Goal: Task Accomplishment & Management: Complete application form

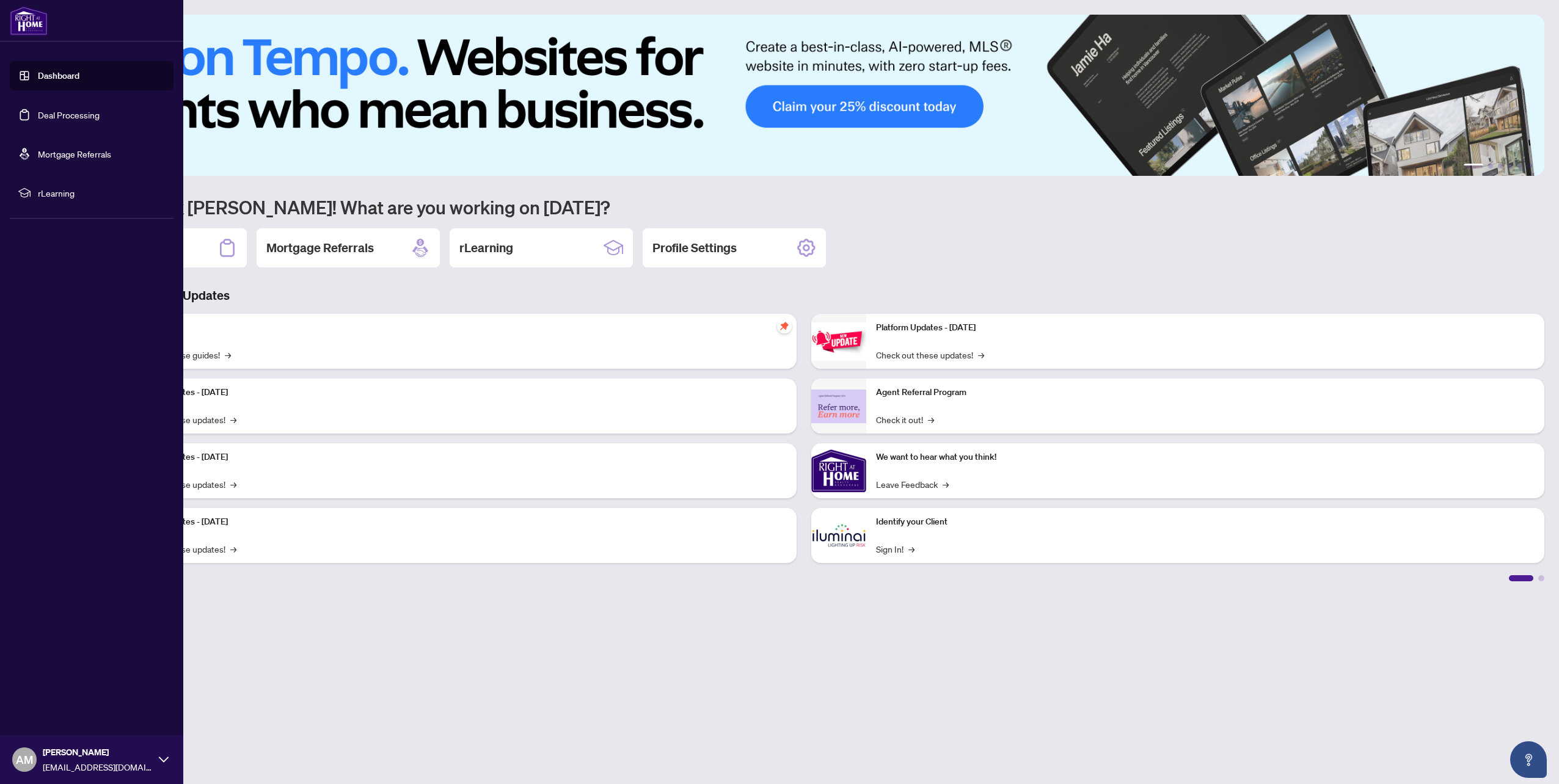
click at [37, 81] on link "Dashboard" at bounding box center [58, 75] width 42 height 11
click at [37, 109] on link "Deal Processing" at bounding box center [68, 114] width 62 height 11
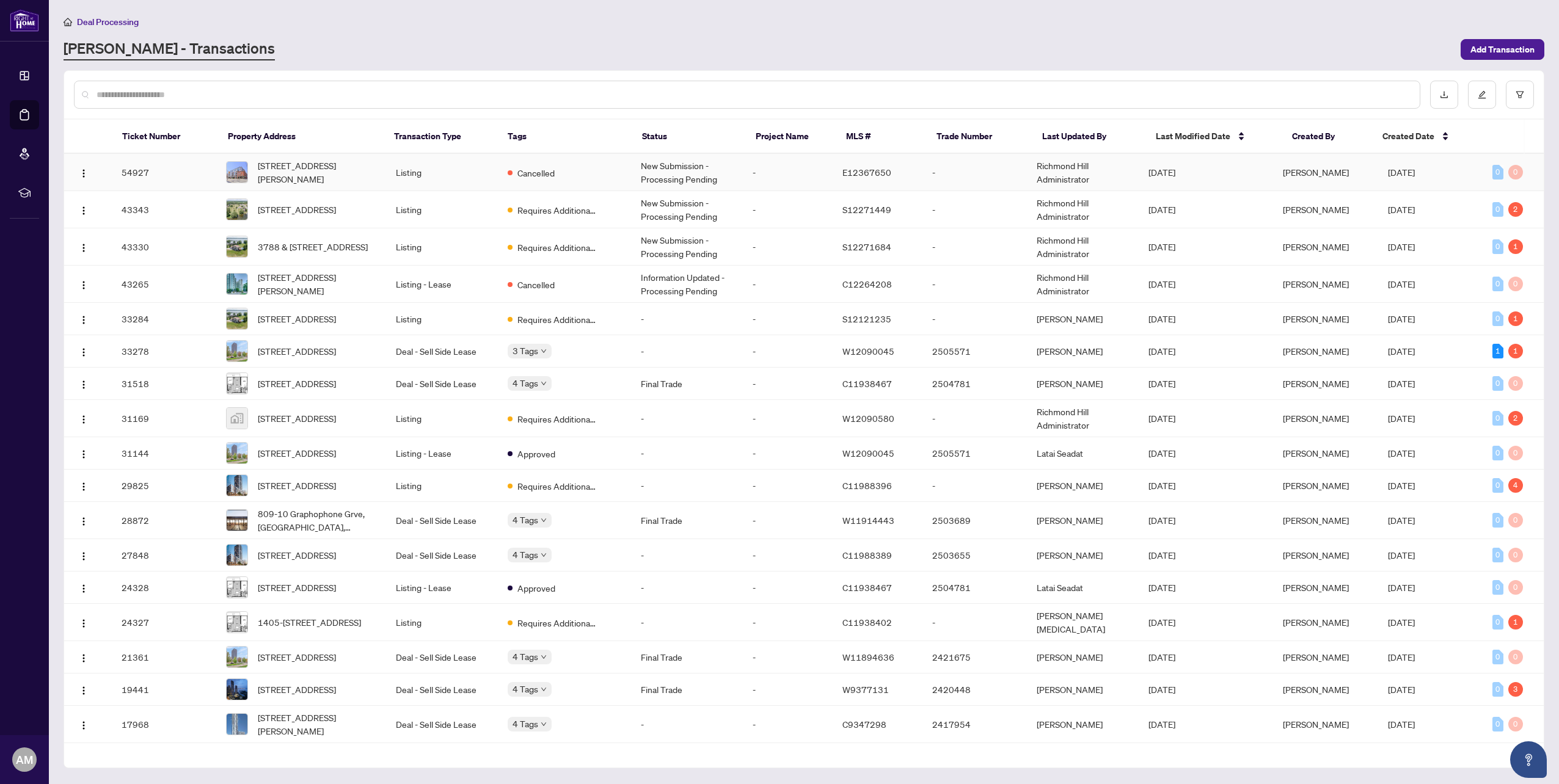
click at [597, 176] on td "Cancelled" at bounding box center [564, 172] width 133 height 37
click at [1484, 52] on span "Add Transaction" at bounding box center [1502, 49] width 64 height 19
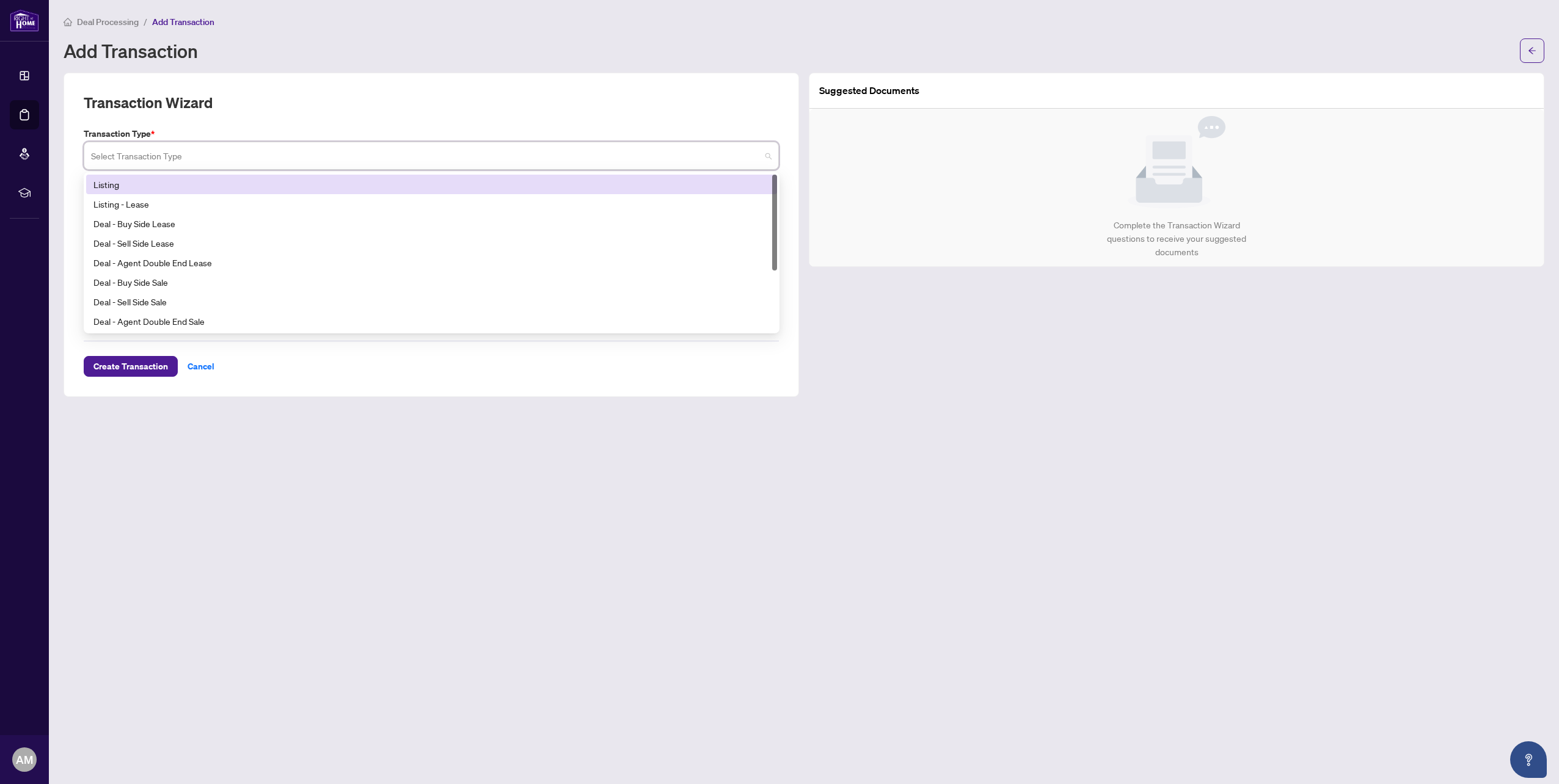
click at [229, 160] on input "search" at bounding box center [425, 157] width 669 height 27
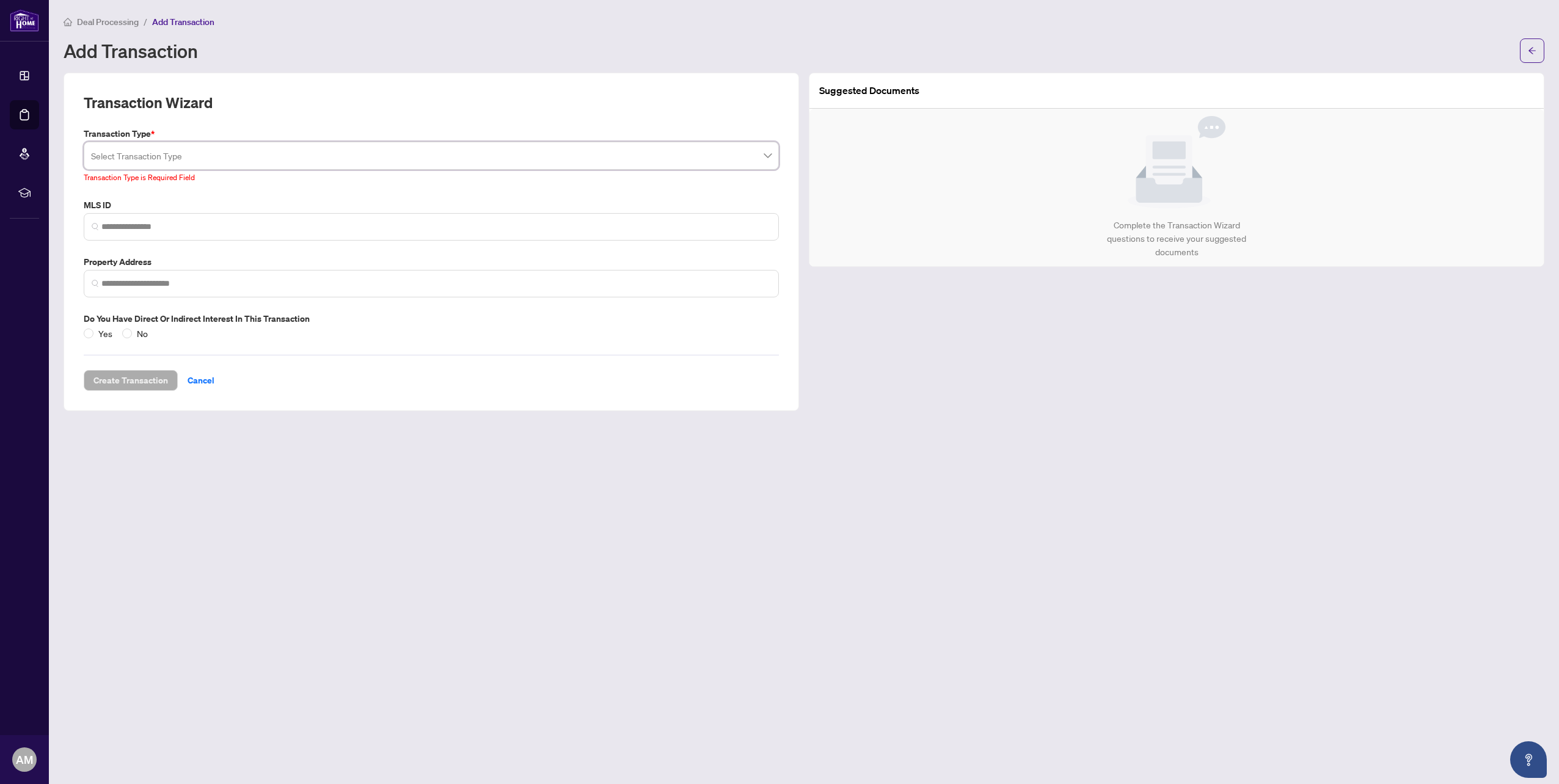
click at [116, 26] on span "Deal Processing" at bounding box center [107, 22] width 62 height 11
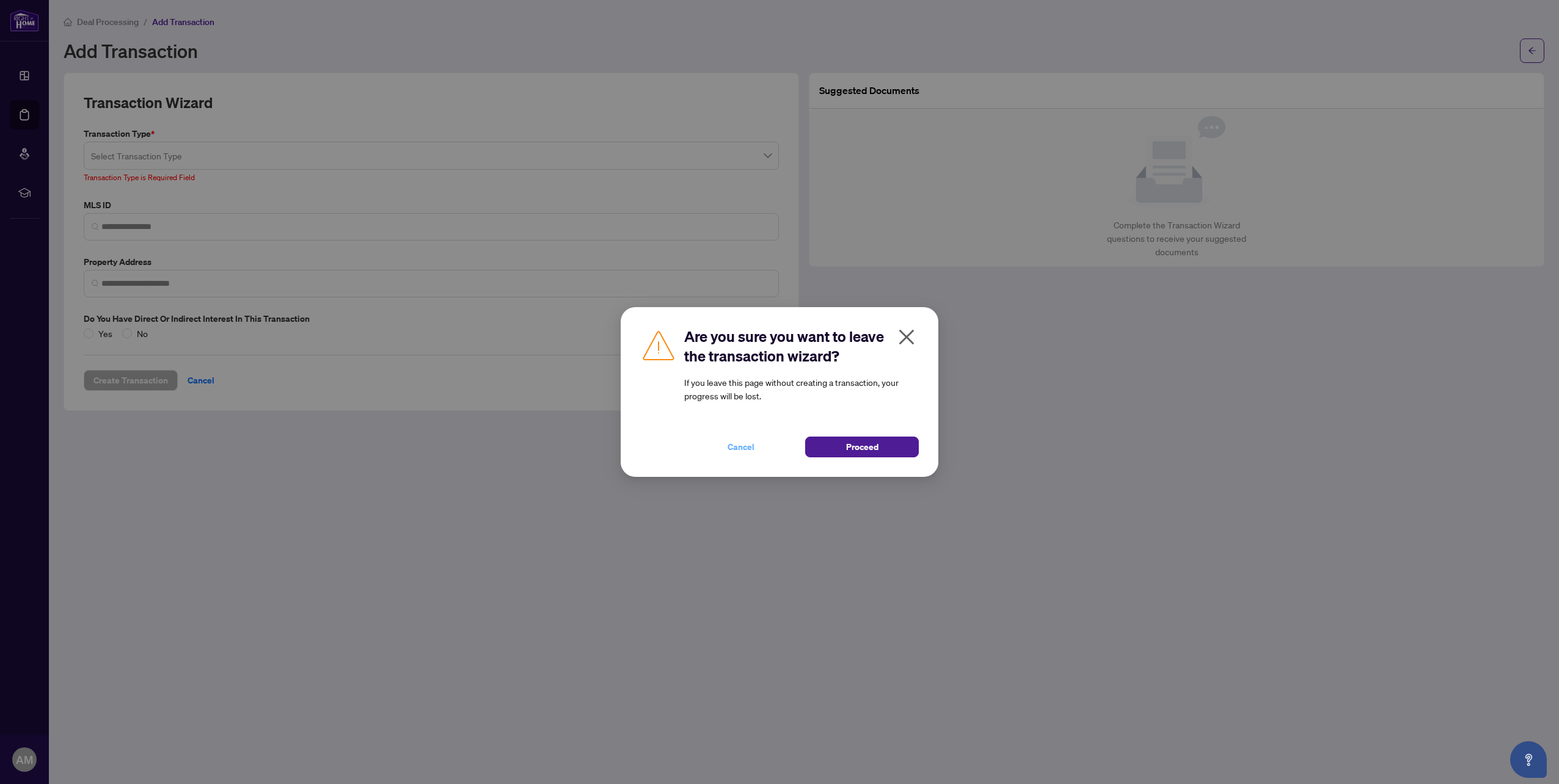
click at [751, 449] on span "Cancel" at bounding box center [741, 447] width 27 height 19
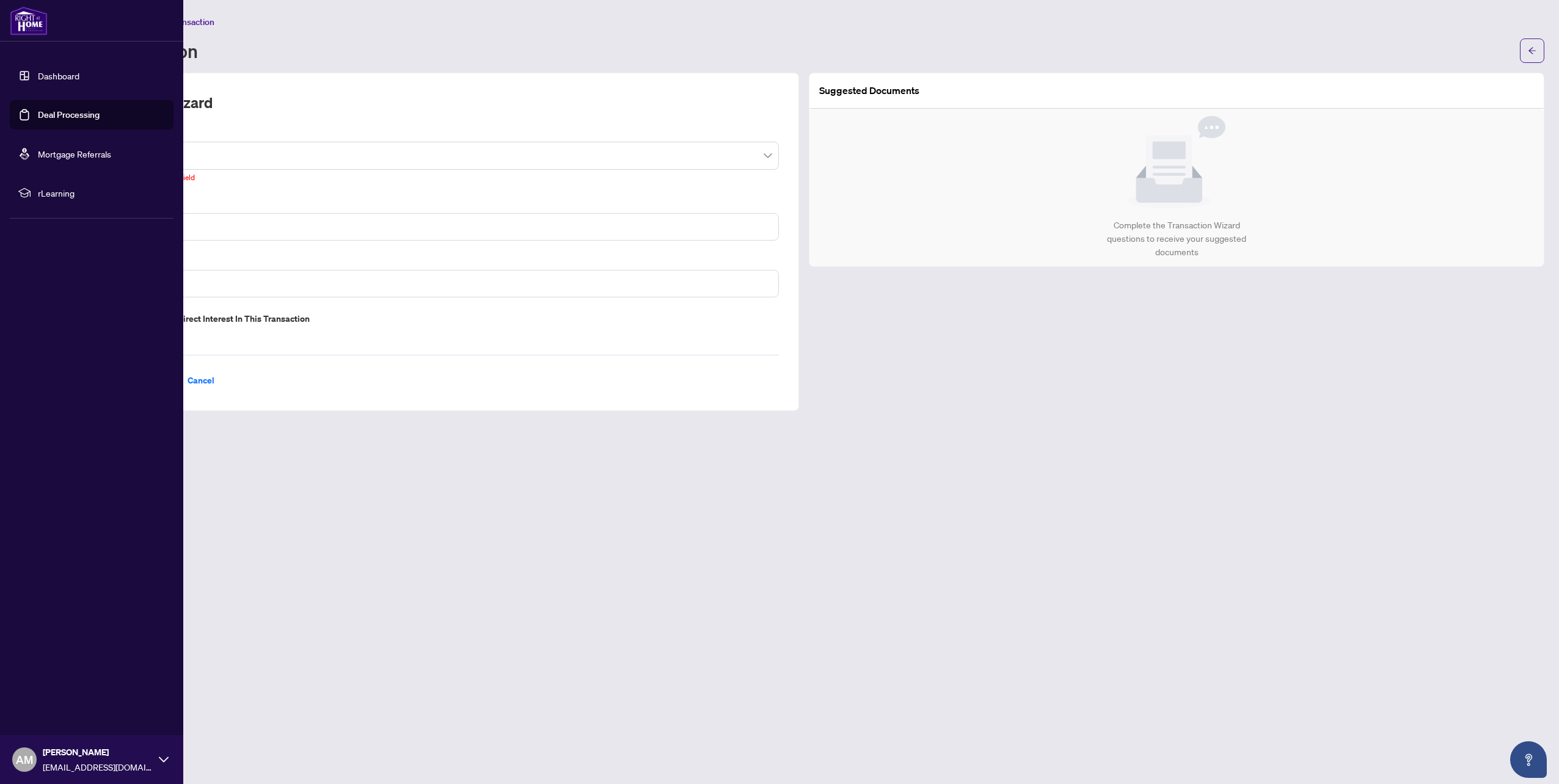
click at [39, 77] on link "Dashboard" at bounding box center [58, 75] width 42 height 11
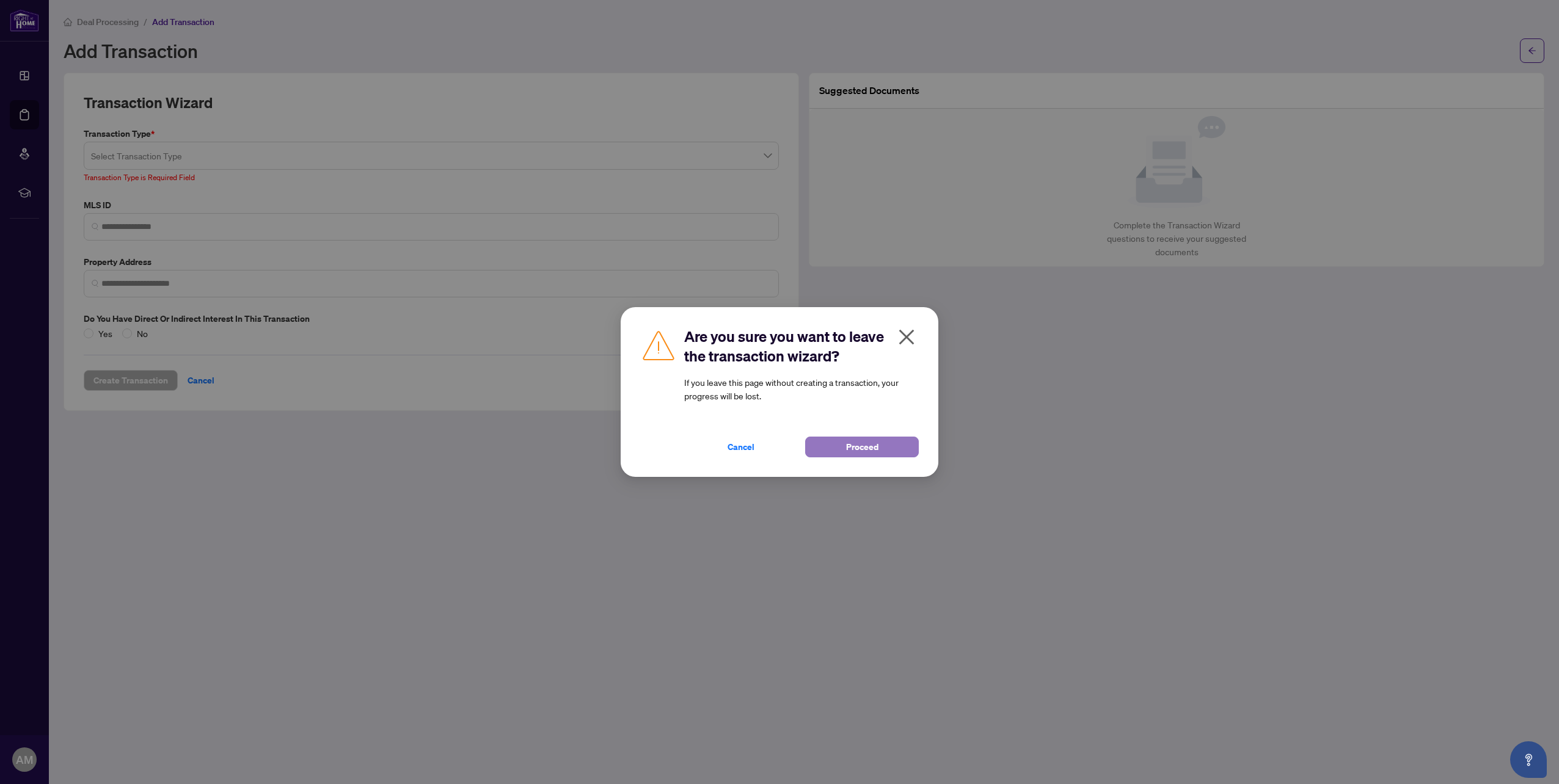
click at [871, 457] on span "Proceed" at bounding box center [862, 447] width 32 height 19
